Goal: Task Accomplishment & Management: Complete application form

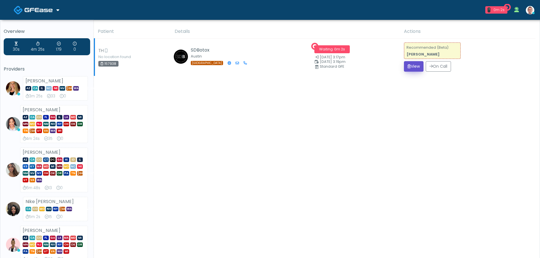
click at [407, 65] on icon "submit" at bounding box center [408, 66] width 3 height 4
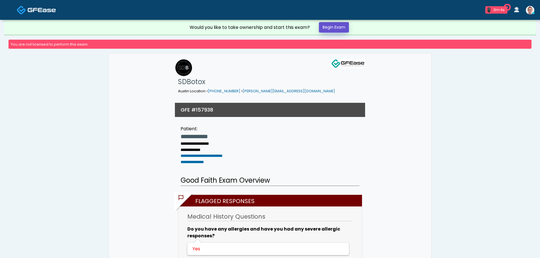
click at [338, 28] on link "Begin Exam" at bounding box center [334, 27] width 30 height 10
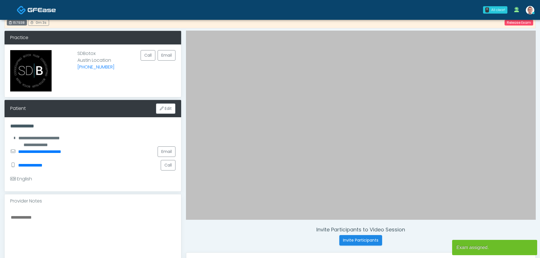
scroll to position [57, 0]
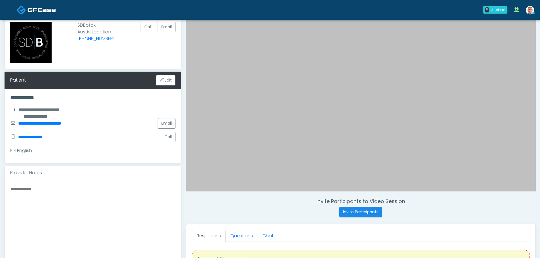
click at [89, 202] on textarea at bounding box center [92, 219] width 165 height 69
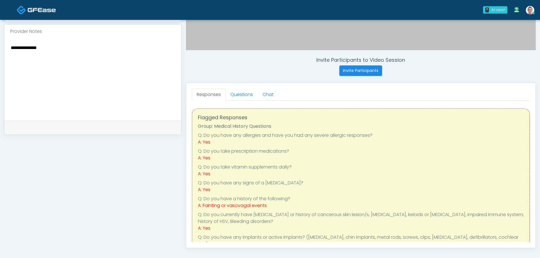
scroll to position [198, 0]
type textarea "**********"
click at [239, 96] on link "Questions" at bounding box center [242, 94] width 32 height 12
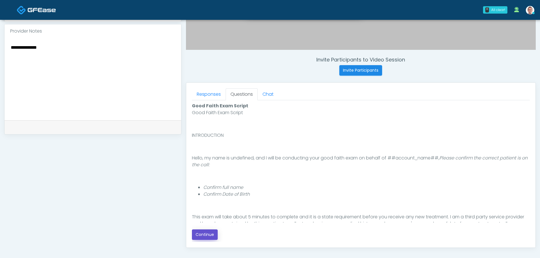
click at [207, 234] on button "Continue" at bounding box center [205, 235] width 26 height 10
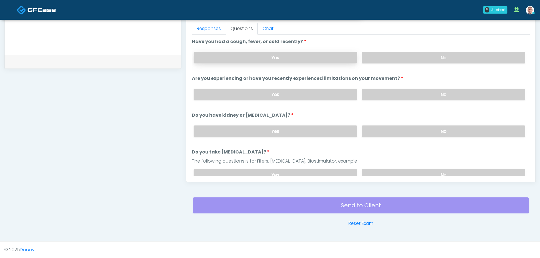
click at [266, 58] on label "Yes" at bounding box center [276, 58] width 164 height 12
click at [317, 93] on label "Yes" at bounding box center [276, 95] width 164 height 12
click at [312, 135] on label "Yes" at bounding box center [276, 132] width 164 height 12
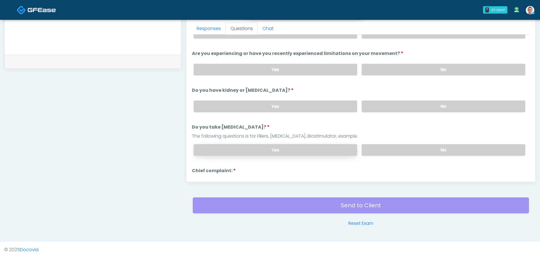
scroll to position [57, 0]
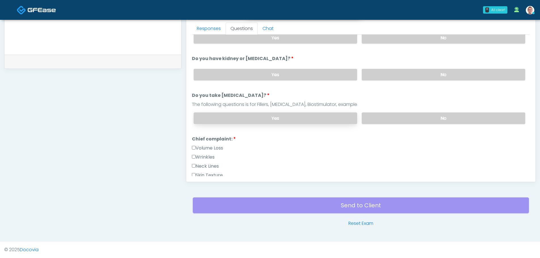
click at [272, 117] on label "Yes" at bounding box center [276, 119] width 164 height 12
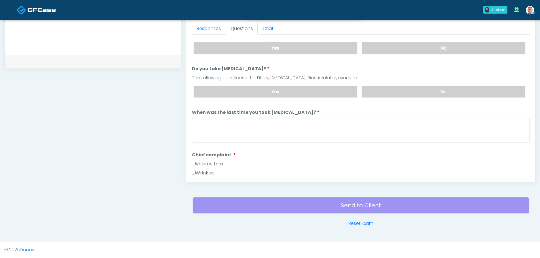
scroll to position [113, 0]
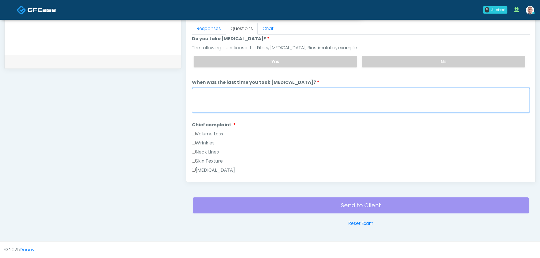
click at [221, 97] on textarea "When was the last time you took [MEDICAL_DATA]?" at bounding box center [361, 100] width 338 height 24
paste textarea "*"
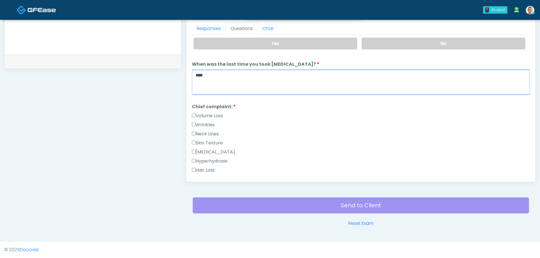
scroll to position [142, 0]
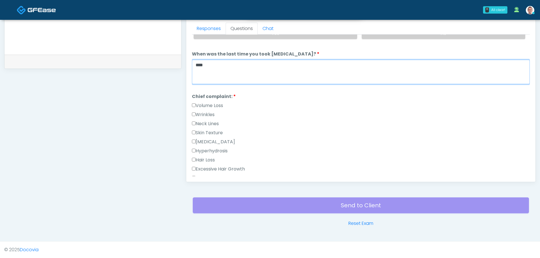
type textarea "****"
click at [193, 102] on li "Chief complaint: Chief complaint: Volume Loss Wrinkles Neck Lines Skin Texture …" at bounding box center [361, 156] width 338 height 127
click at [195, 131] on label "Skin Texture" at bounding box center [207, 133] width 31 height 7
click at [195, 143] on label "[MEDICAL_DATA]" at bounding box center [213, 142] width 43 height 7
drag, startPoint x: 194, startPoint y: 139, endPoint x: 196, endPoint y: 156, distance: 16.8
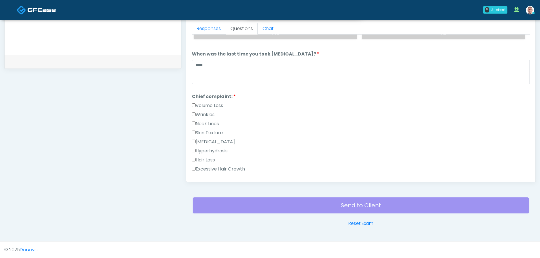
click at [195, 153] on label "Hyperhydrosis" at bounding box center [210, 151] width 36 height 7
click at [196, 161] on label "Hair Loss" at bounding box center [203, 160] width 23 height 7
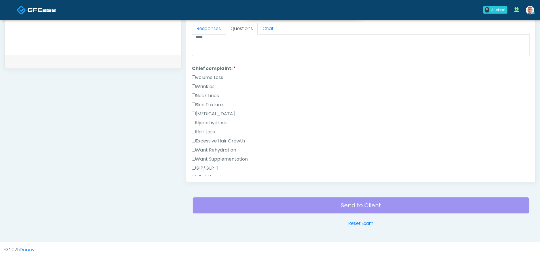
scroll to position [227, 0]
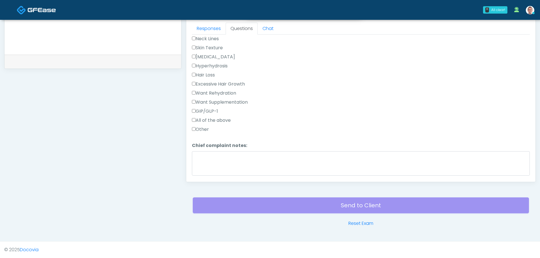
click at [196, 84] on label "Excessive Hair Growth" at bounding box center [218, 84] width 53 height 7
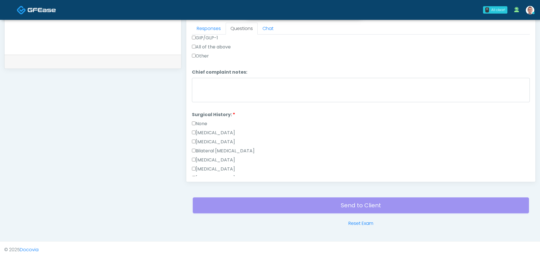
scroll to position [312, 0]
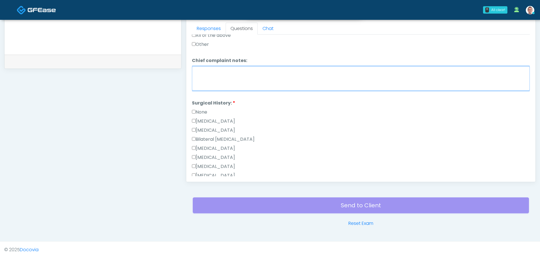
click at [224, 81] on textarea "Chief complaint notes:" at bounding box center [361, 78] width 338 height 24
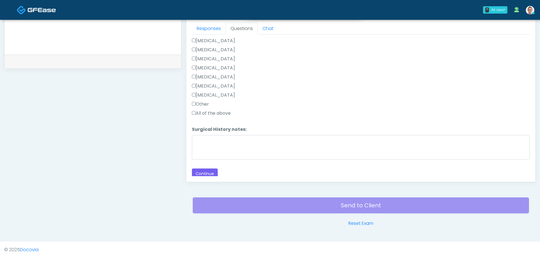
scroll to position [431, 0]
click at [204, 169] on button "Continue" at bounding box center [205, 171] width 26 height 10
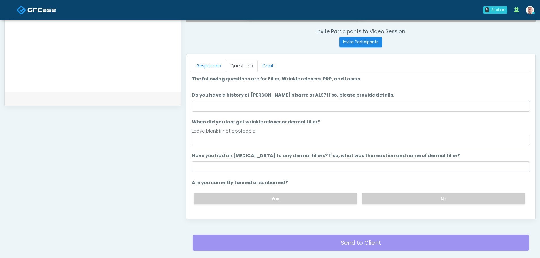
scroll to position [179, 0]
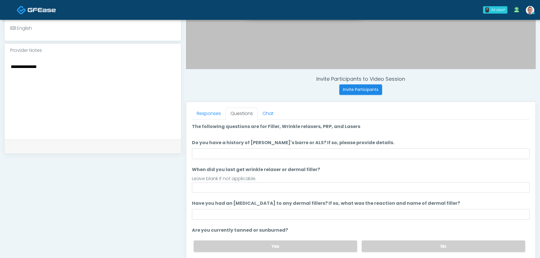
drag, startPoint x: 224, startPoint y: 143, endPoint x: 226, endPoint y: 148, distance: 5.6
click at [226, 147] on li "Do you have a history of [PERSON_NAME]'s barre or ALS? If so, please provide de…" at bounding box center [361, 149] width 338 height 20
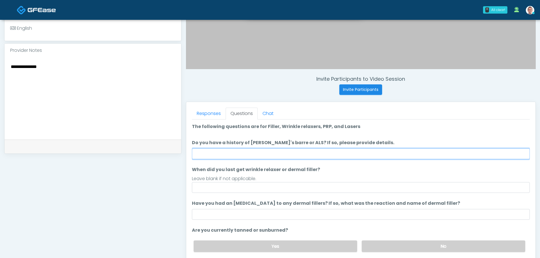
drag, startPoint x: 228, startPoint y: 152, endPoint x: 218, endPoint y: 156, distance: 10.2
click at [226, 154] on input "Do you have a history of [PERSON_NAME]'s barre or ALS? If so, please provide de…" at bounding box center [361, 153] width 338 height 11
paste input "****"
type input "****"
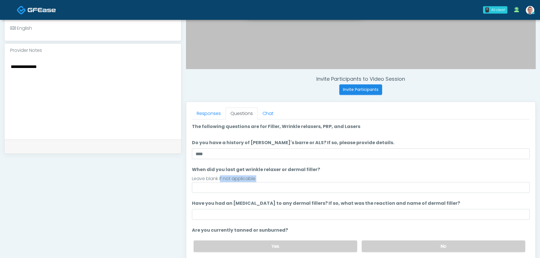
drag, startPoint x: 220, startPoint y: 180, endPoint x: 221, endPoint y: 183, distance: 3.4
click at [221, 182] on li "When did you last get wrinkle relaxer or dermal filler? When did you last get w…" at bounding box center [361, 179] width 338 height 27
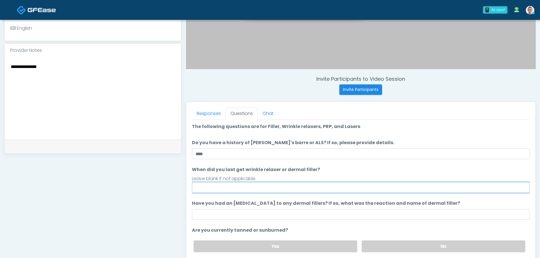
click at [220, 186] on input "When did you last get wrinkle relaxer or dermal filler?" at bounding box center [361, 187] width 338 height 11
paste input "****"
type input "****"
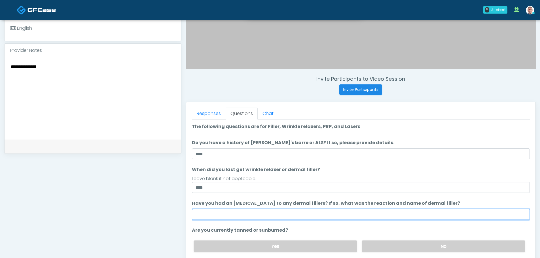
drag, startPoint x: 234, startPoint y: 218, endPoint x: 234, endPoint y: 215, distance: 3.1
click at [234, 217] on input "Have you had an [MEDICAL_DATA] to any dermal fillers? If so, what was the react…" at bounding box center [361, 214] width 338 height 11
paste input "****"
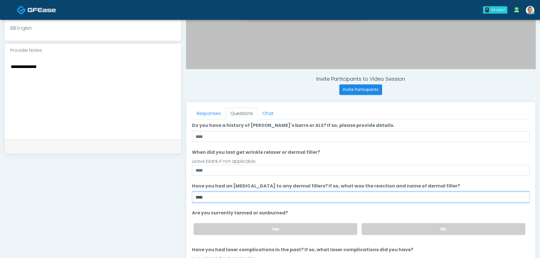
scroll to position [47, 0]
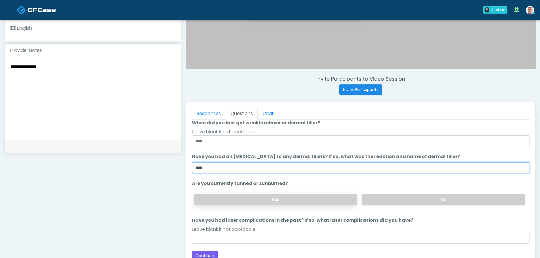
type input "****"
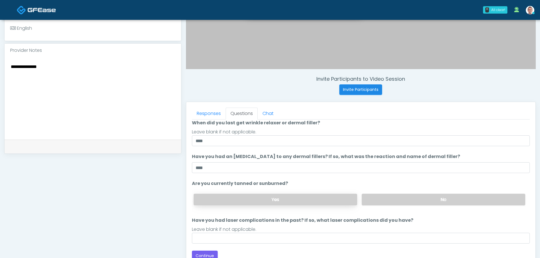
drag, startPoint x: 305, startPoint y: 198, endPoint x: 328, endPoint y: 196, distance: 23.3
click at [307, 197] on label "Yes" at bounding box center [276, 200] width 164 height 12
click at [387, 195] on label "No" at bounding box center [444, 200] width 164 height 12
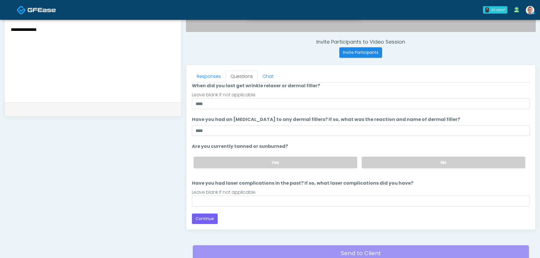
scroll to position [264, 0]
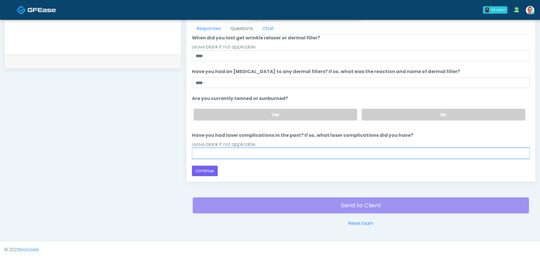
click at [248, 150] on input "Have you had laser complications in the past? If so, what laser complications d…" at bounding box center [361, 153] width 338 height 11
paste input "****"
type input "****"
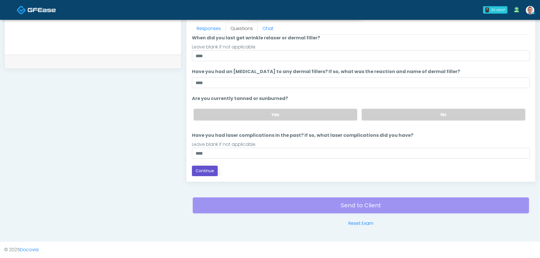
click at [199, 170] on button "Continue" at bounding box center [205, 171] width 26 height 10
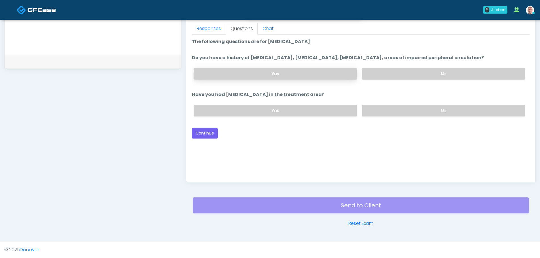
click at [254, 73] on label "Yes" at bounding box center [276, 74] width 164 height 12
click at [299, 108] on label "Yes" at bounding box center [276, 111] width 164 height 12
drag, startPoint x: 395, startPoint y: 111, endPoint x: 385, endPoint y: 76, distance: 36.5
click at [392, 105] on label "No" at bounding box center [444, 111] width 164 height 12
drag, startPoint x: 385, startPoint y: 76, endPoint x: 341, endPoint y: 91, distance: 46.6
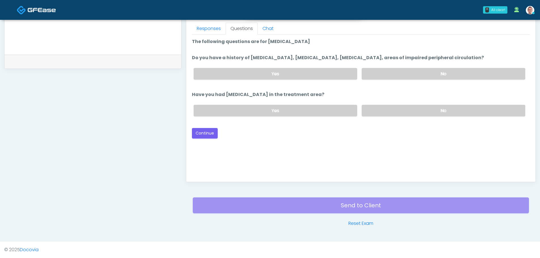
click at [381, 78] on label "No" at bounding box center [444, 74] width 164 height 12
drag, startPoint x: 285, startPoint y: 116, endPoint x: 274, endPoint y: 78, distance: 39.5
click at [285, 114] on div "Yes No" at bounding box center [359, 110] width 341 height 21
drag, startPoint x: 274, startPoint y: 75, endPoint x: 267, endPoint y: 95, distance: 21.4
click at [274, 75] on label "Yes" at bounding box center [276, 74] width 164 height 12
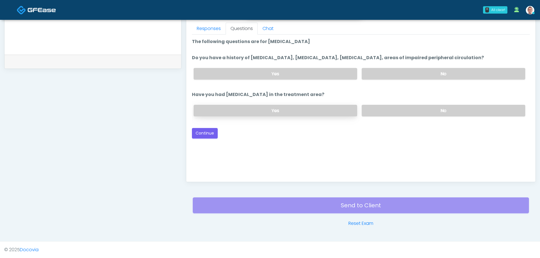
click at [256, 112] on label "Yes" at bounding box center [276, 111] width 164 height 12
click at [210, 136] on button "Continue" at bounding box center [205, 133] width 26 height 10
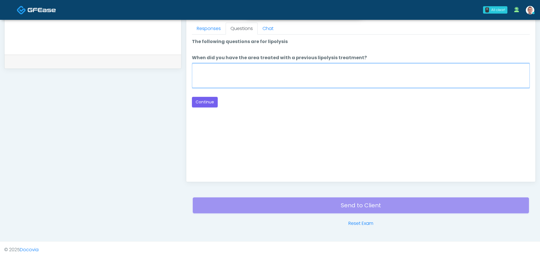
click at [262, 78] on textarea "When did you have the area treated with a previous lipolysis treatment?" at bounding box center [361, 75] width 338 height 24
paste textarea "****"
type textarea "****"
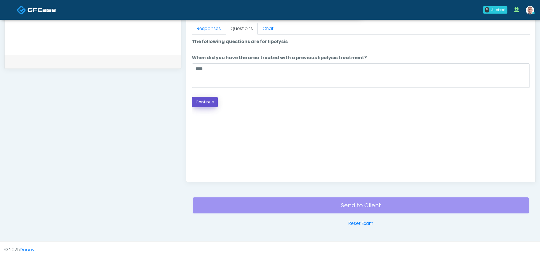
click at [201, 101] on button "Continue" at bounding box center [205, 102] width 26 height 10
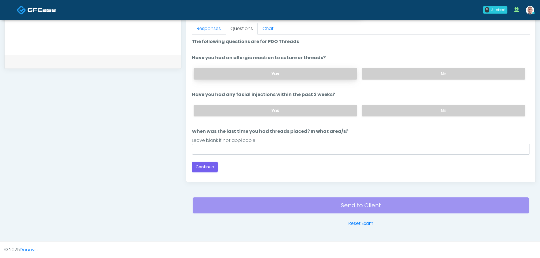
drag, startPoint x: 338, startPoint y: 73, endPoint x: 337, endPoint y: 77, distance: 4.1
click at [338, 73] on label "Yes" at bounding box center [276, 74] width 164 height 12
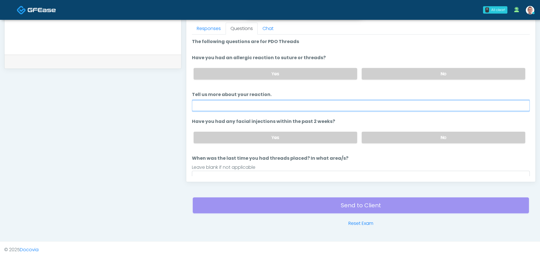
click at [281, 102] on input "Tell us more about your reaction." at bounding box center [361, 105] width 338 height 11
paste input "****"
type input "****"
drag, startPoint x: 283, startPoint y: 137, endPoint x: 286, endPoint y: 136, distance: 3.4
click at [283, 137] on label "Yes" at bounding box center [276, 138] width 164 height 12
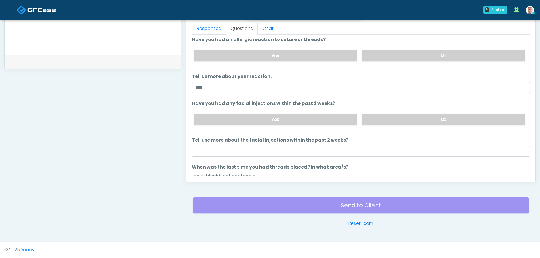
scroll to position [28, 0]
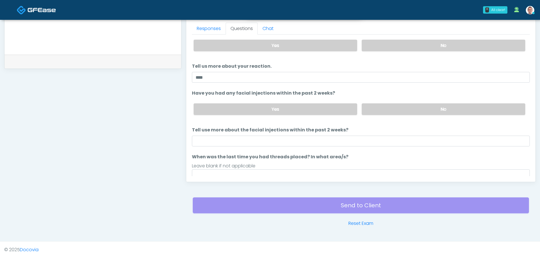
click at [289, 136] on li "Tell use more about the facial injections within the past 2 weeks? Tell use mor…" at bounding box center [361, 137] width 338 height 20
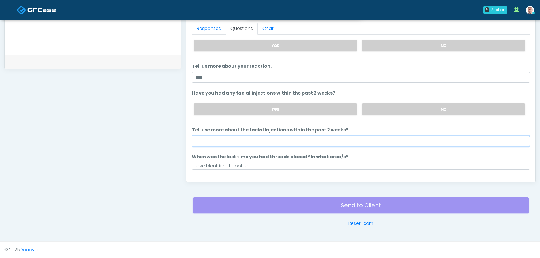
click at [295, 138] on input "Tell use more about the facial injections within the past 2 weeks?" at bounding box center [361, 141] width 338 height 11
paste input "****"
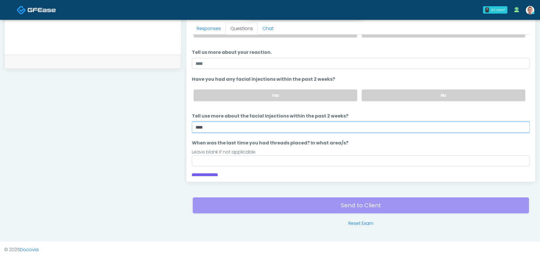
scroll to position [50, 0]
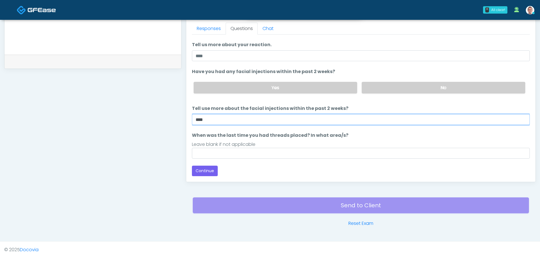
type input "****"
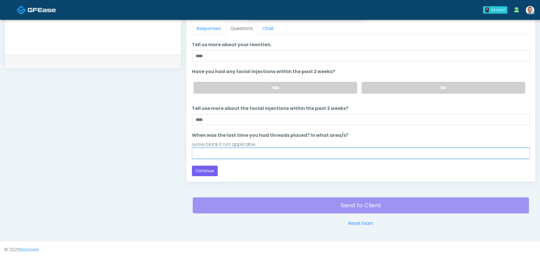
drag, startPoint x: 260, startPoint y: 149, endPoint x: 269, endPoint y: 145, distance: 9.4
click at [261, 150] on input "When was the last time you had threads placed? In what area/s?" at bounding box center [361, 153] width 338 height 11
paste input "****"
type input "****"
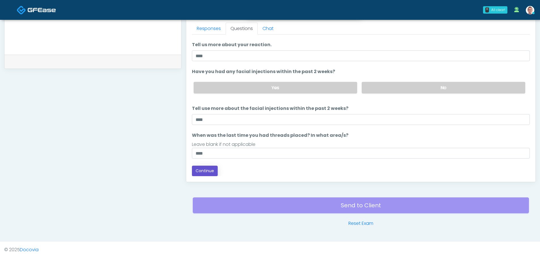
click at [215, 170] on button "Continue" at bounding box center [205, 171] width 26 height 10
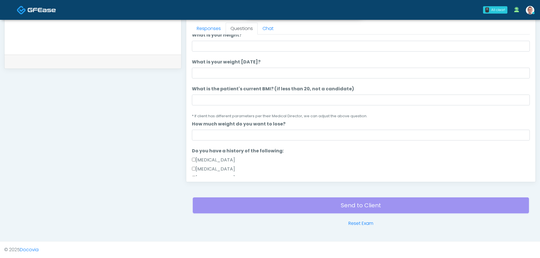
scroll to position [0, 0]
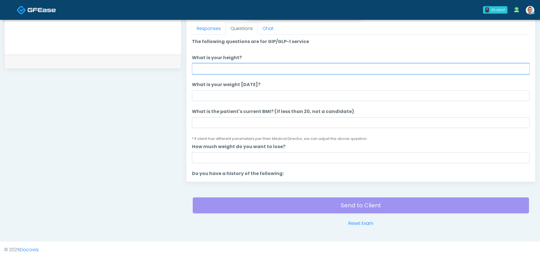
drag, startPoint x: 226, startPoint y: 67, endPoint x: 228, endPoint y: 91, distance: 24.1
click at [226, 68] on input "What is your height?" at bounding box center [361, 68] width 338 height 11
paste input "****"
type input "****"
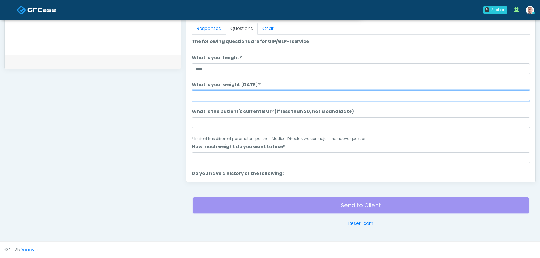
drag, startPoint x: 223, startPoint y: 100, endPoint x: 221, endPoint y: 104, distance: 4.6
click at [223, 101] on input "What is your weight [DATE]?" at bounding box center [361, 95] width 338 height 11
paste input "****"
type input "****"
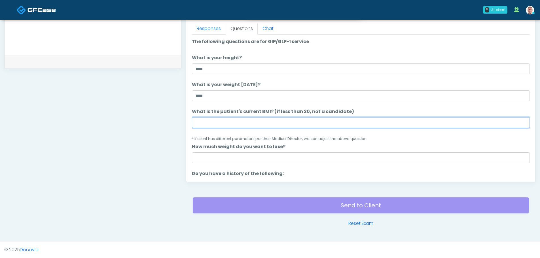
click at [214, 121] on input "What is the patient's current BMI? (if less than 20, not a candidate)" at bounding box center [361, 122] width 338 height 11
paste input "****"
type input "****"
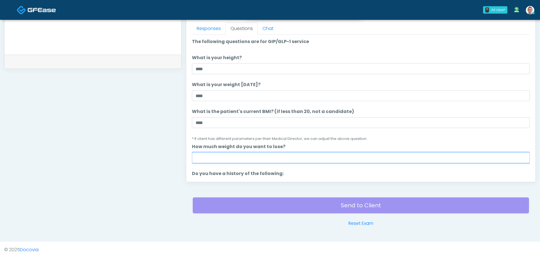
drag, startPoint x: 227, startPoint y: 156, endPoint x: 229, endPoint y: 146, distance: 9.6
click at [228, 155] on input "How much weight do you want to lose?" at bounding box center [361, 157] width 338 height 11
paste input "****"
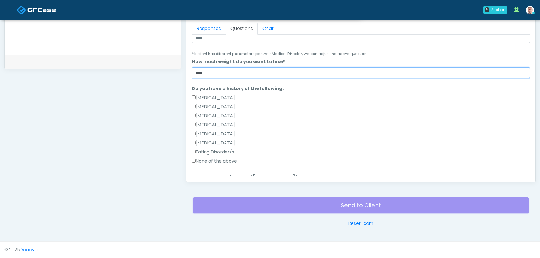
scroll to position [142, 0]
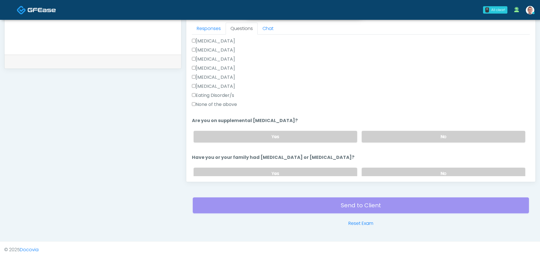
type input "****"
click at [194, 65] on div "[MEDICAL_DATA] [MEDICAL_DATA] [MEDICAL_DATA] [MEDICAL_DATA] [MEDICAL_DATA] [MED…" at bounding box center [361, 74] width 338 height 73
click at [196, 77] on label "[MEDICAL_DATA]" at bounding box center [213, 77] width 43 height 7
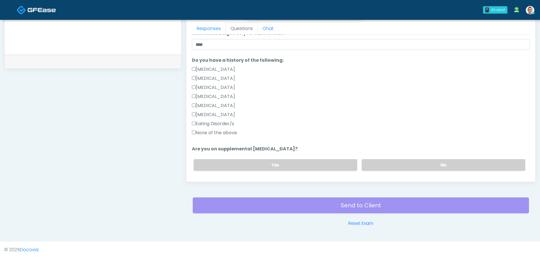
click at [196, 131] on label "None of the above" at bounding box center [214, 133] width 45 height 7
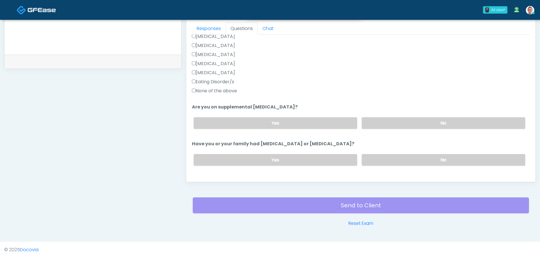
scroll to position [198, 0]
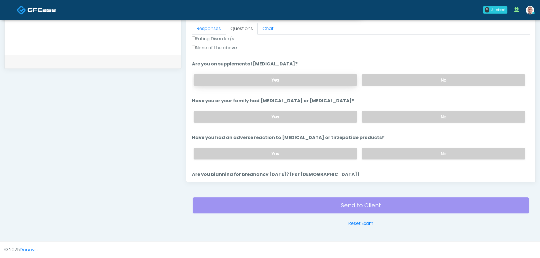
click at [326, 80] on label "Yes" at bounding box center [276, 80] width 164 height 12
click at [391, 76] on label "No" at bounding box center [444, 80] width 164 height 12
click at [318, 85] on label "Yes" at bounding box center [276, 80] width 164 height 12
drag, startPoint x: 300, startPoint y: 118, endPoint x: 368, endPoint y: 110, distance: 68.6
click at [302, 117] on label "Yes" at bounding box center [276, 117] width 164 height 12
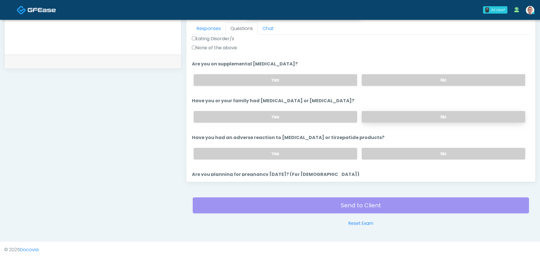
drag, startPoint x: 380, startPoint y: 111, endPoint x: 384, endPoint y: 115, distance: 6.2
click at [381, 111] on div "Yes No" at bounding box center [359, 117] width 341 height 21
drag, startPoint x: 385, startPoint y: 116, endPoint x: 364, endPoint y: 123, distance: 21.8
click at [384, 118] on label "No" at bounding box center [444, 117] width 164 height 12
drag, startPoint x: 337, startPoint y: 150, endPoint x: 345, endPoint y: 152, distance: 8.5
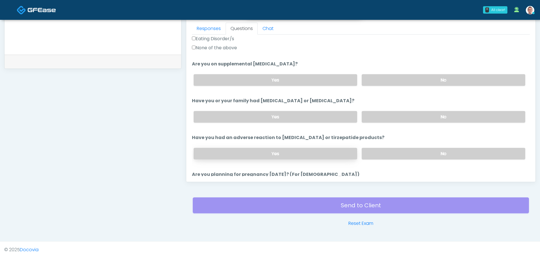
click at [338, 152] on label "Yes" at bounding box center [276, 154] width 164 height 12
drag, startPoint x: 390, startPoint y: 147, endPoint x: 394, endPoint y: 150, distance: 4.0
click at [391, 147] on div "Yes No" at bounding box center [359, 153] width 341 height 21
click at [395, 152] on label "No" at bounding box center [444, 154] width 164 height 12
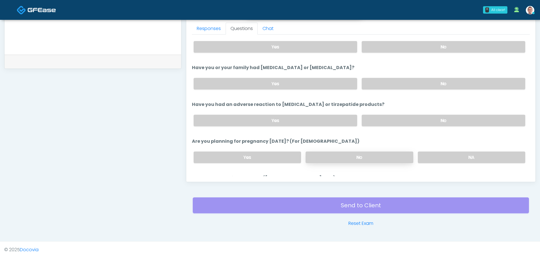
scroll to position [283, 0]
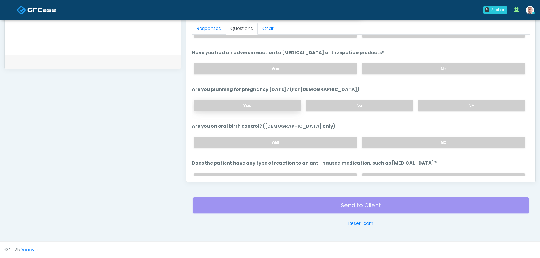
click at [286, 104] on label "Yes" at bounding box center [247, 106] width 107 height 12
drag, startPoint x: 373, startPoint y: 105, endPoint x: 424, endPoint y: 104, distance: 50.4
click at [391, 106] on label "No" at bounding box center [358, 106] width 107 height 12
click at [439, 105] on label "NA" at bounding box center [471, 106] width 107 height 12
click at [293, 146] on label "Yes" at bounding box center [276, 143] width 164 height 12
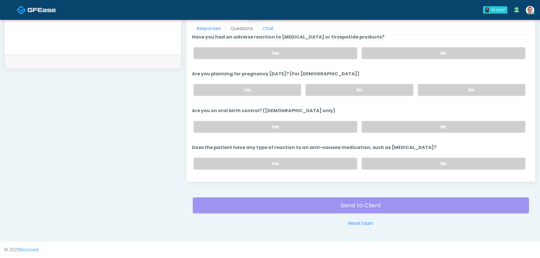
scroll to position [314, 0]
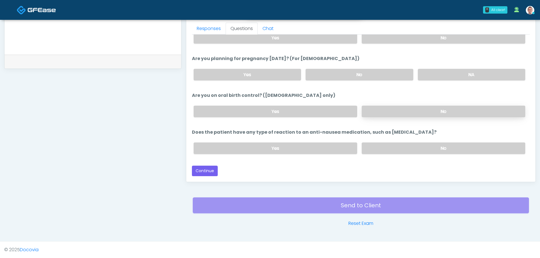
click at [382, 107] on label "No" at bounding box center [444, 112] width 164 height 12
drag, startPoint x: 307, startPoint y: 151, endPoint x: 306, endPoint y: 148, distance: 3.1
click at [307, 149] on label "Yes" at bounding box center [276, 149] width 164 height 12
click at [406, 147] on label "No" at bounding box center [444, 149] width 164 height 12
drag, startPoint x: 326, startPoint y: 144, endPoint x: 324, endPoint y: 147, distance: 3.8
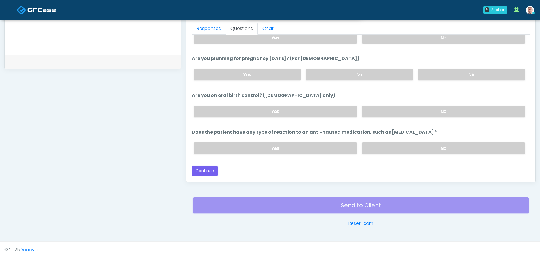
click at [326, 144] on label "Yes" at bounding box center [276, 149] width 164 height 12
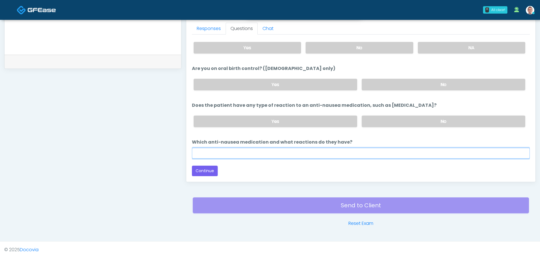
click at [282, 152] on input "Which anti-nausea medication and what reactions do they have?" at bounding box center [361, 153] width 338 height 11
paste input "****"
type input "****"
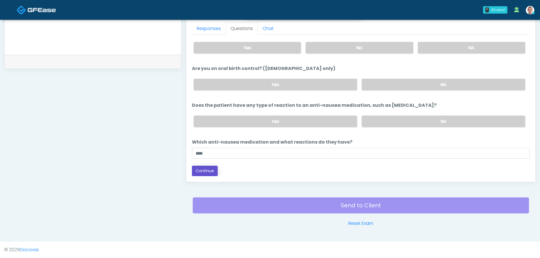
click at [208, 171] on button "Continue" at bounding box center [205, 171] width 26 height 10
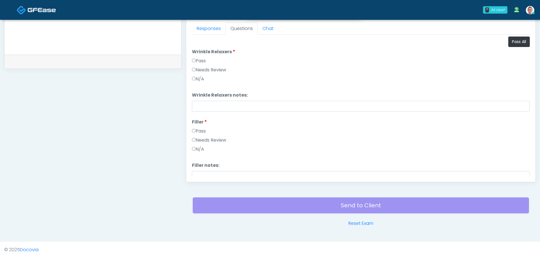
scroll to position [0, 0]
click at [514, 45] on button "Pass All" at bounding box center [519, 42] width 22 height 10
click at [197, 72] on label "Needs Review" at bounding box center [209, 70] width 34 height 7
click at [203, 104] on input "Wrinkle Relaxers notes:" at bounding box center [361, 106] width 338 height 11
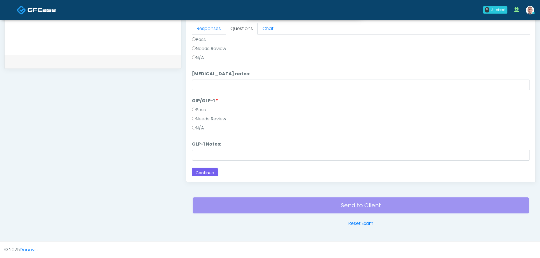
scroll to position [515, 0]
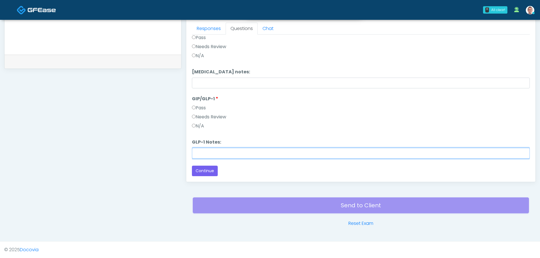
click at [207, 152] on input "GLP-1 Notes:" at bounding box center [361, 153] width 338 height 11
type input "**********"
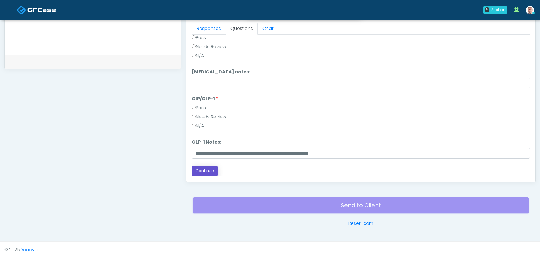
click at [202, 170] on button "Continue" at bounding box center [205, 171] width 26 height 10
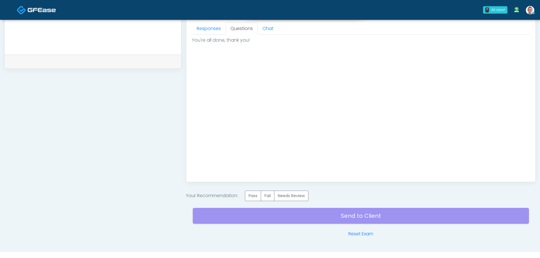
scroll to position [277, 0]
click at [250, 196] on label "Pass" at bounding box center [253, 196] width 16 height 10
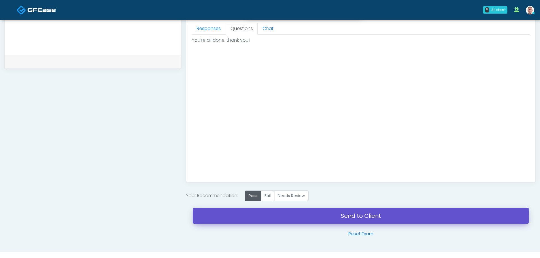
click at [273, 216] on link "Send to Client" at bounding box center [361, 216] width 336 height 16
